Goal: Task Accomplishment & Management: Manage account settings

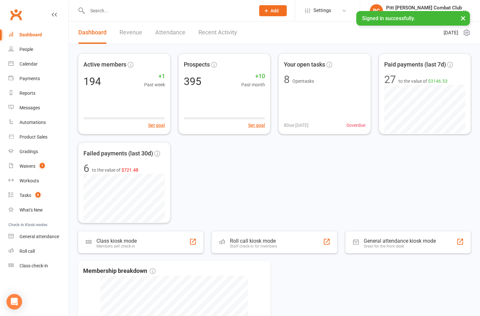
click at [98, 11] on input "text" at bounding box center [167, 10] width 165 height 9
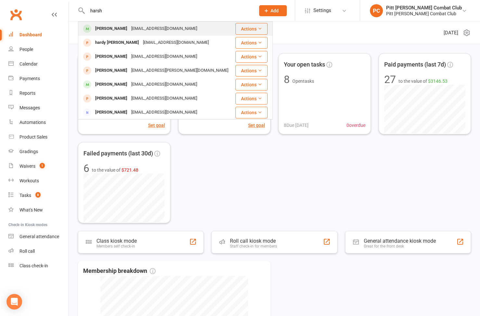
type input "harsh"
click at [112, 29] on div "[PERSON_NAME]" at bounding box center [111, 28] width 36 height 9
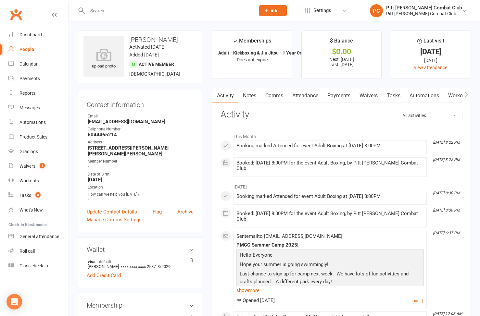
click at [347, 95] on link "Payments" at bounding box center [339, 95] width 32 height 15
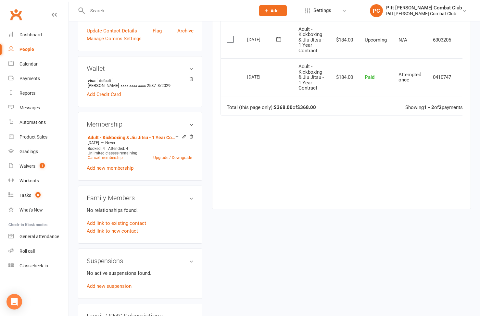
scroll to position [182, 0]
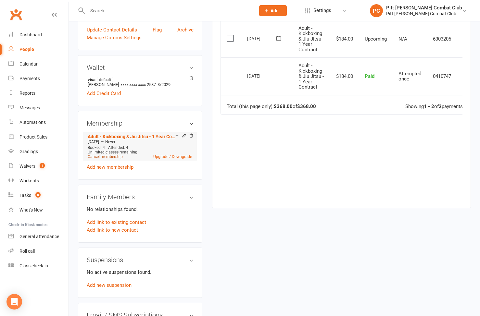
click at [117, 155] on link "Cancel membership" at bounding box center [105, 157] width 35 height 5
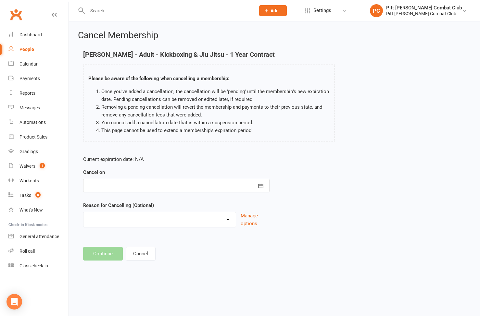
click at [122, 184] on div at bounding box center [176, 186] width 187 height 14
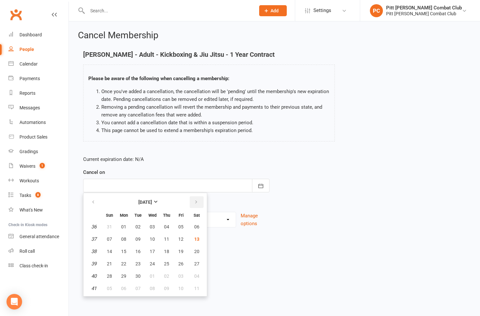
click at [196, 202] on icon "button" at bounding box center [196, 202] width 5 height 5
click at [151, 264] on span "22" at bounding box center [152, 264] width 5 height 5
type input "[DATE]"
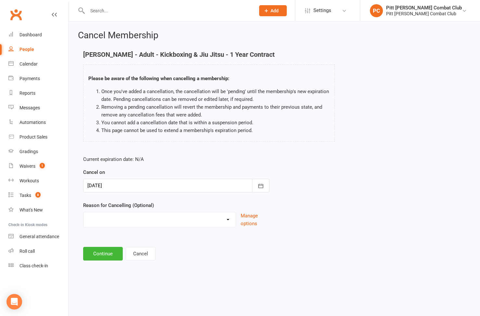
click at [153, 222] on select "Holiday Injury Other reason" at bounding box center [160, 219] width 152 height 13
select select "2"
click at [84, 213] on select "Holiday Injury Other reason" at bounding box center [160, 219] width 152 height 13
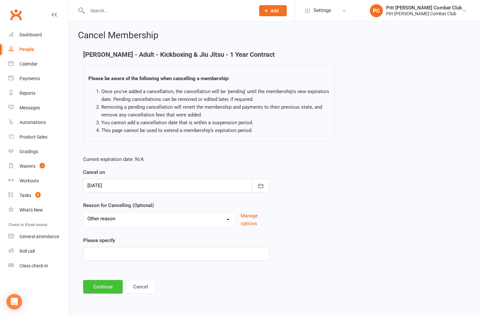
click at [107, 288] on button "Continue" at bounding box center [103, 287] width 40 height 14
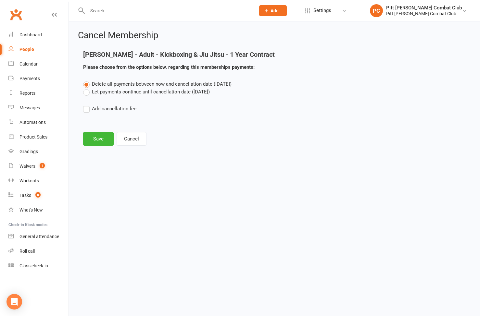
click at [86, 92] on label "Let payments continue until cancellation date ([DATE])" at bounding box center [146, 92] width 127 height 8
click at [86, 88] on input "Let payments continue until cancellation date ([DATE])" at bounding box center [85, 88] width 4 height 0
click at [102, 136] on button "Save" at bounding box center [98, 139] width 31 height 14
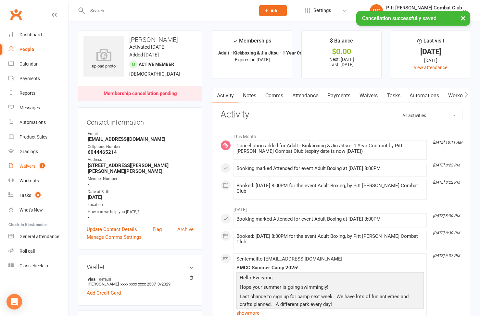
click at [23, 167] on div "Waivers" at bounding box center [27, 166] width 16 height 5
select select "50"
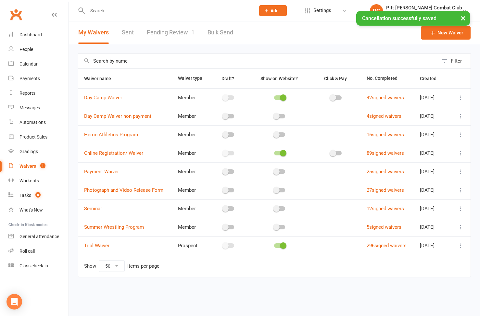
click at [175, 37] on link "Pending Review 1" at bounding box center [171, 32] width 48 height 22
select select "25"
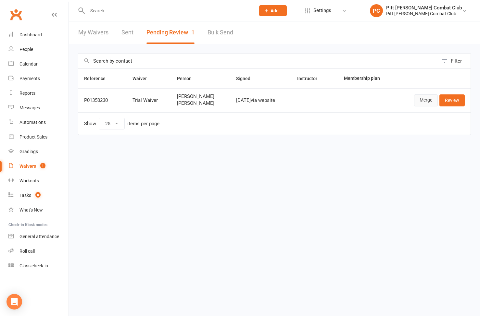
click at [426, 103] on link "Merge" at bounding box center [426, 101] width 24 height 12
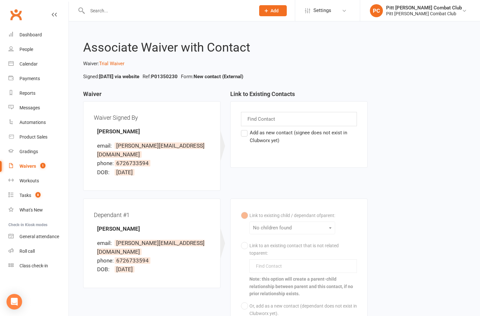
click at [296, 122] on div "Find Contact" at bounding box center [299, 119] width 116 height 14
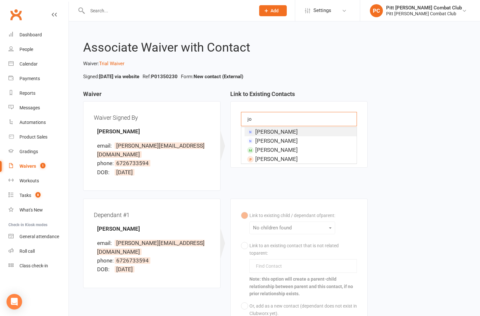
type input "j"
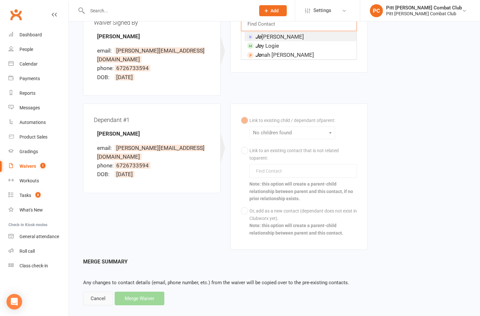
click at [89, 292] on div "Cancel" at bounding box center [98, 299] width 30 height 14
select select "25"
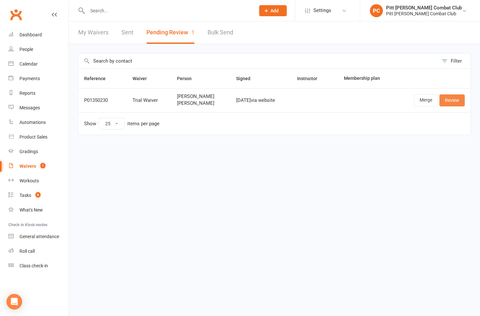
click at [449, 103] on link "Review" at bounding box center [452, 101] width 25 height 12
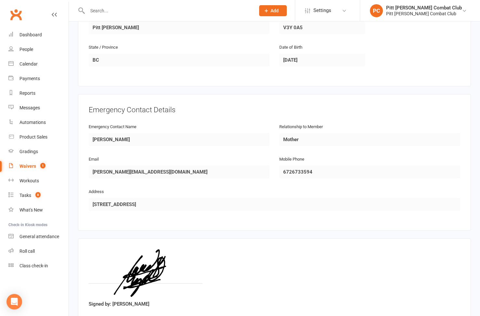
scroll to position [523, 0]
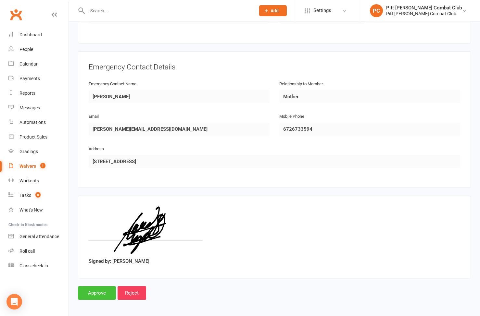
click at [95, 290] on input "Approve" at bounding box center [97, 294] width 38 height 14
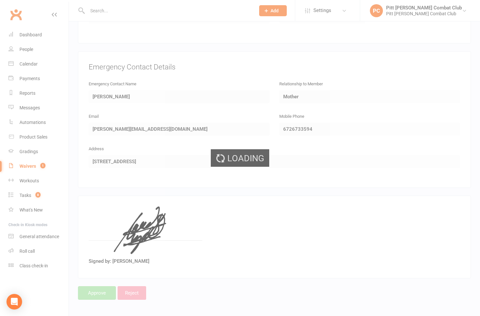
select select "25"
